Goal: Navigation & Orientation: Go to known website

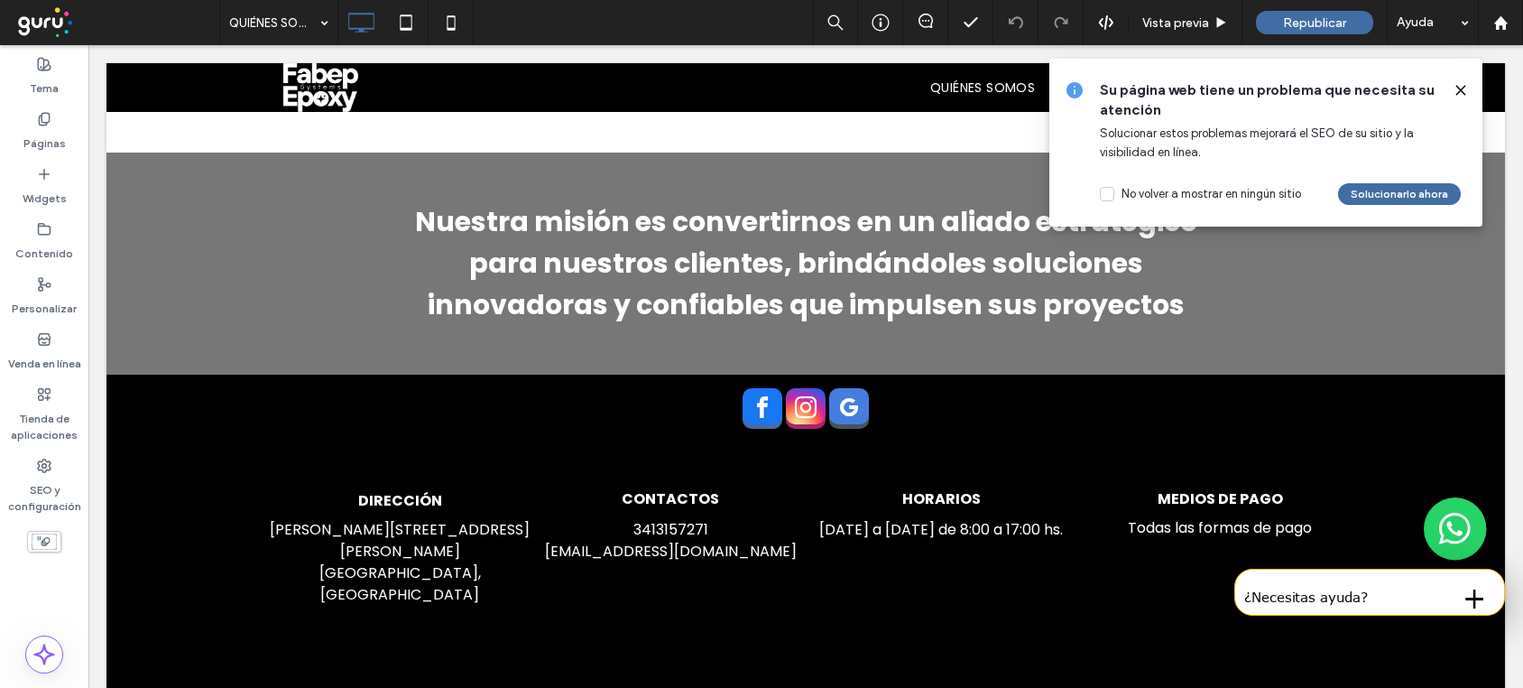
scroll to position [2166, 0]
click at [1462, 85] on icon at bounding box center [1461, 90] width 14 height 14
